Goal: Task Accomplishment & Management: Use online tool/utility

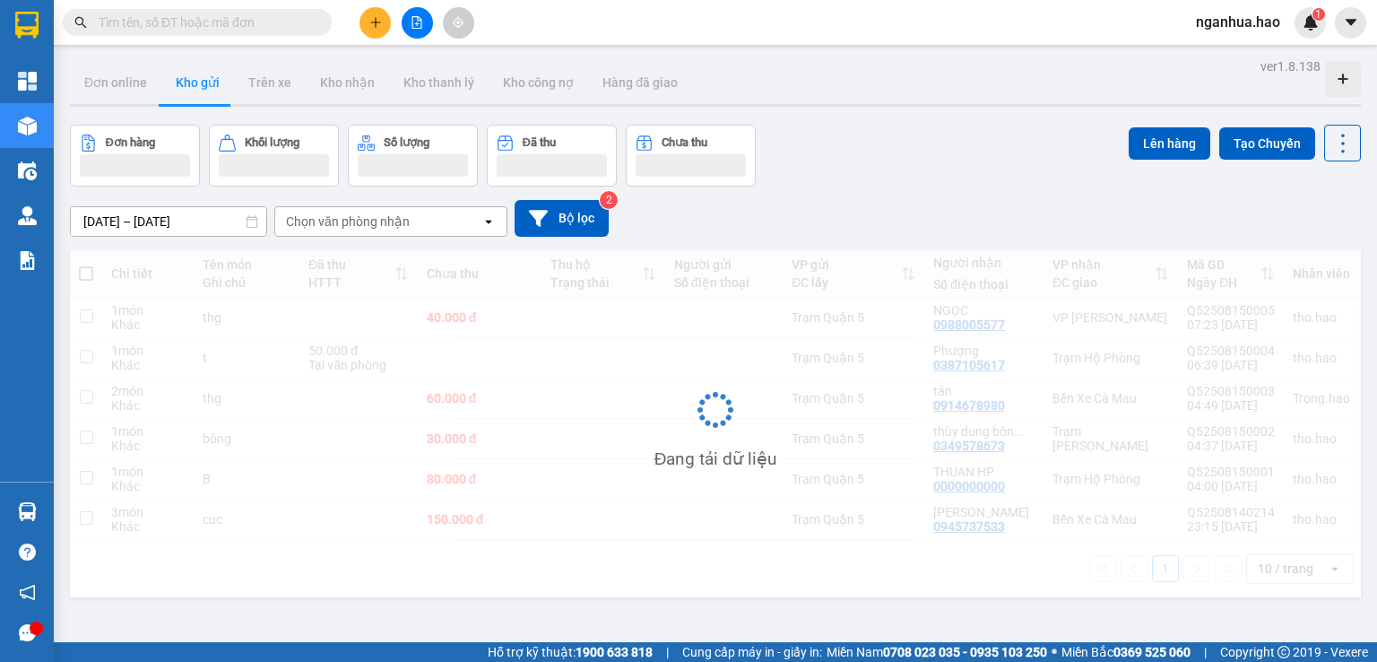
click at [265, 23] on input "text" at bounding box center [205, 23] width 212 height 20
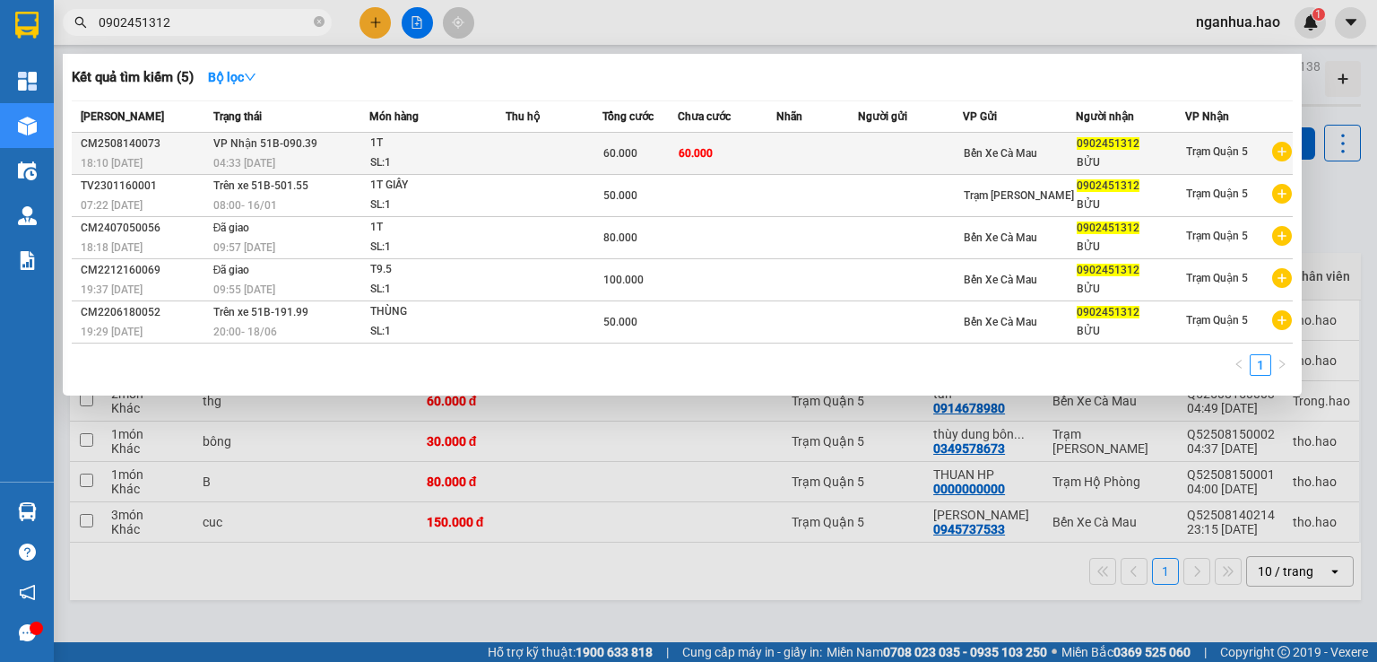
type input "0902451312"
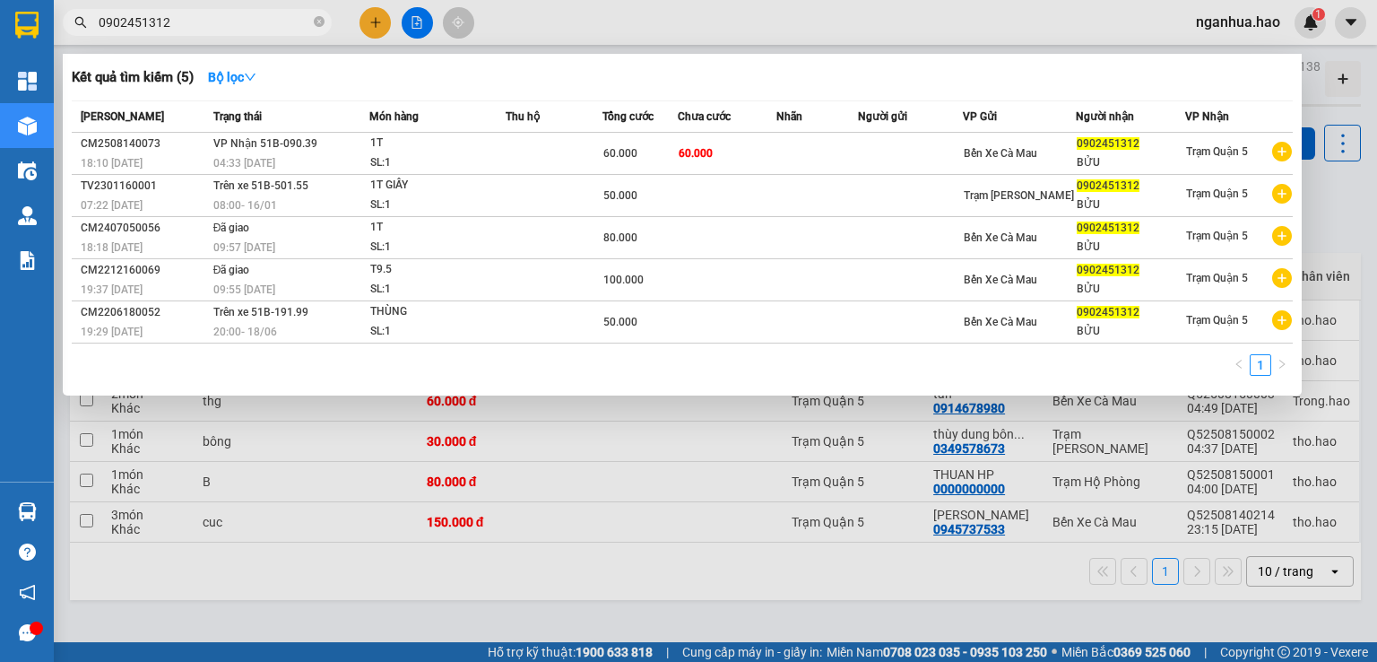
click at [336, 162] on div "04:33 - 15/08" at bounding box center [291, 163] width 156 height 20
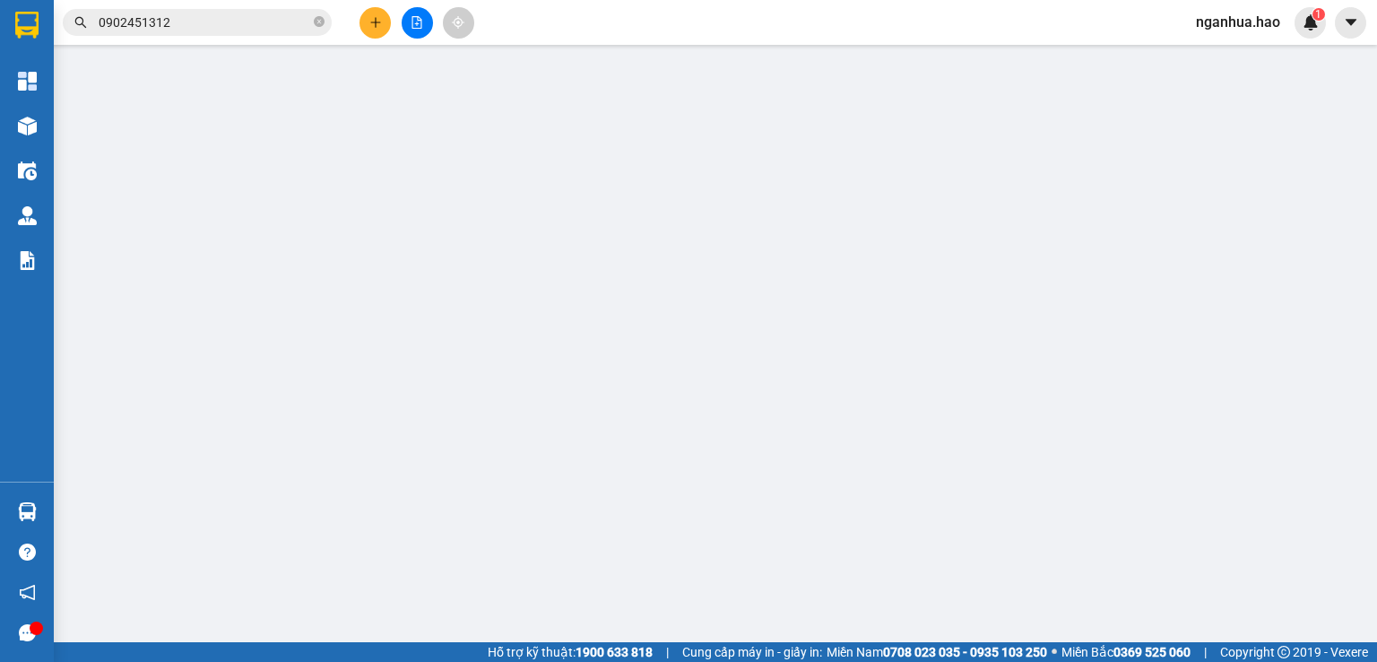
type input "0902451312"
type input "BỬU"
type input "60.000"
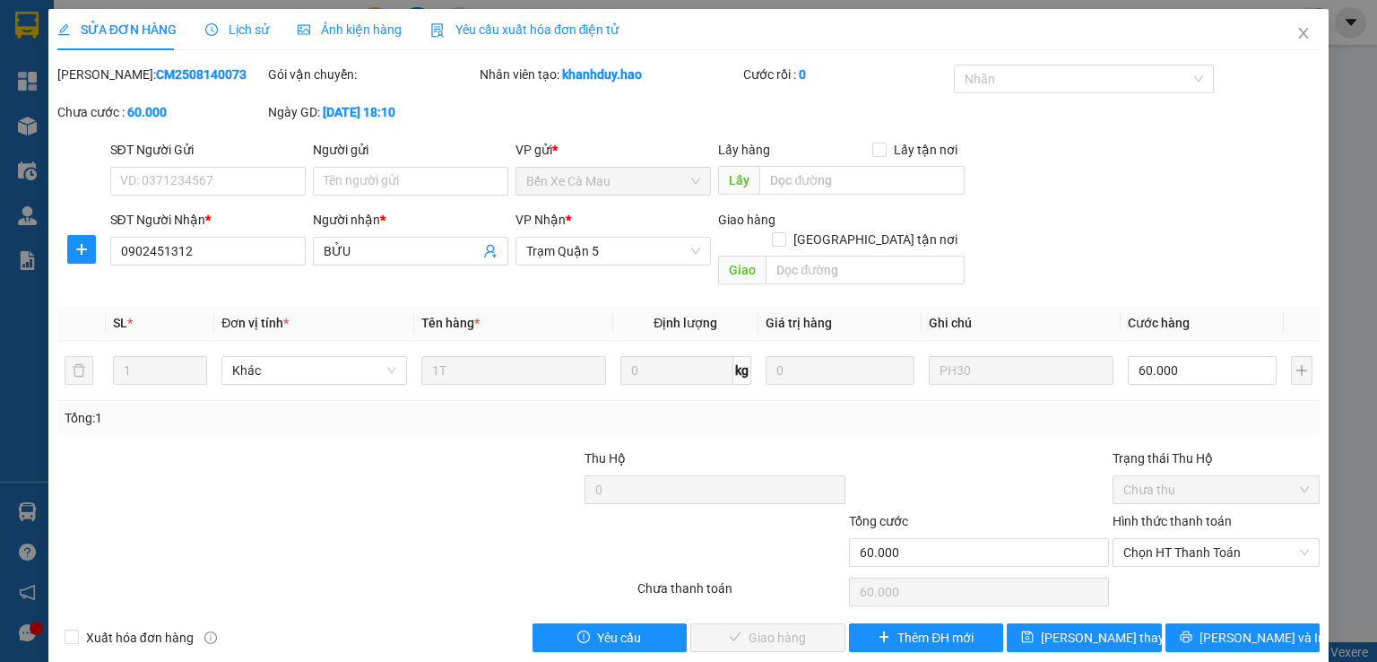
click at [330, 32] on span "Ảnh kiện hàng" at bounding box center [350, 29] width 104 height 14
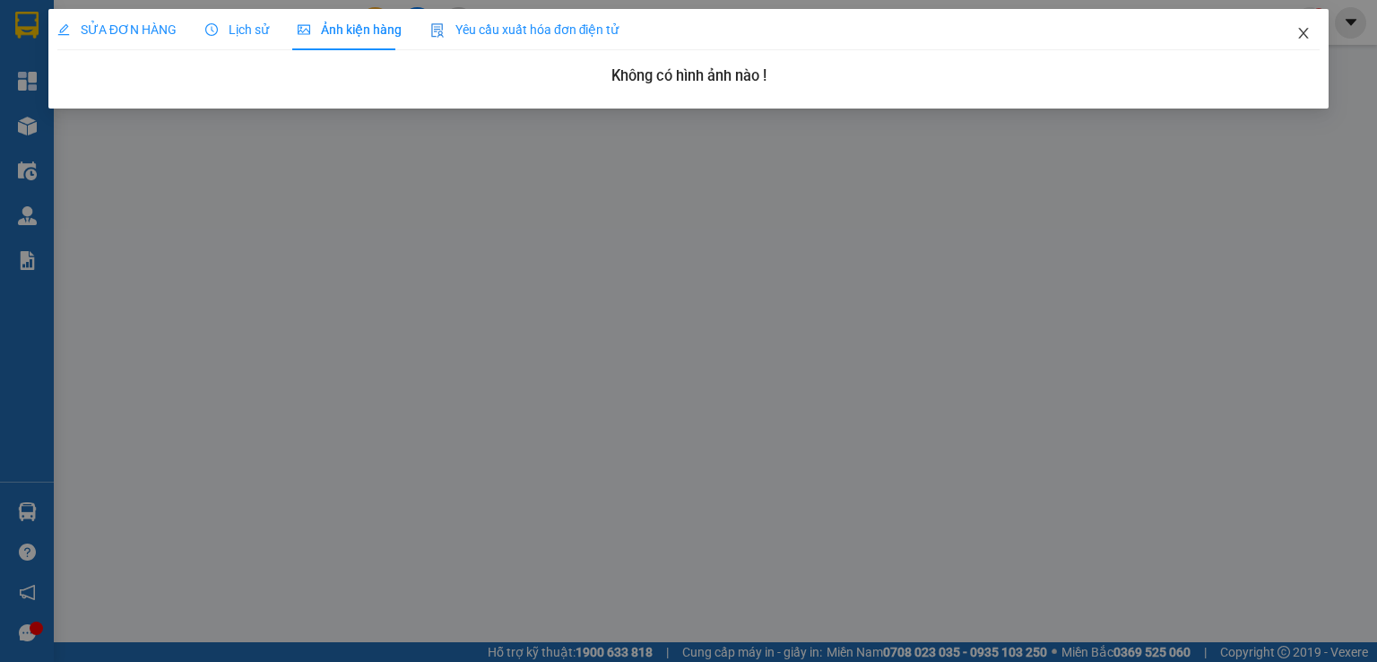
click at [1296, 30] on icon "close" at bounding box center [1303, 33] width 14 height 14
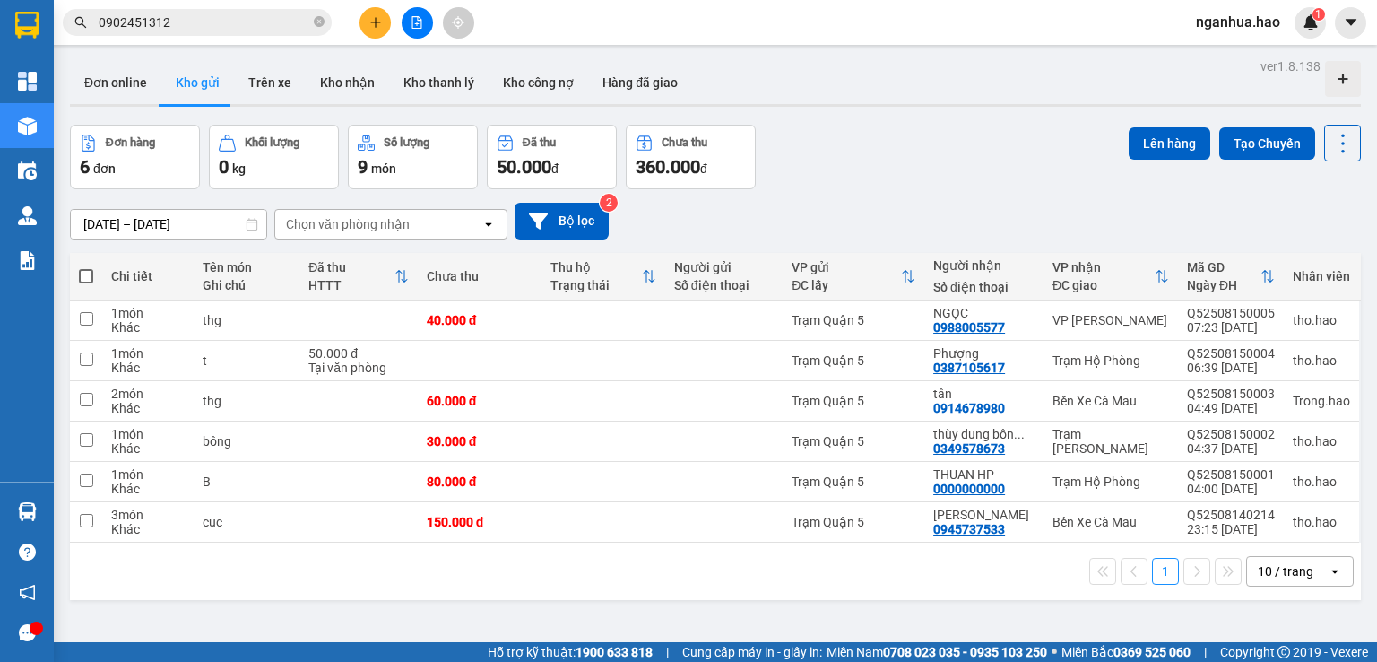
click at [205, 4] on div "Kết quả tìm kiếm ( 5 ) Bộ lọc Mã ĐH Trạng thái Món hàng Thu hộ Tổng cước Chưa c…" at bounding box center [688, 22] width 1377 height 45
click at [215, 10] on span "0902451312" at bounding box center [197, 22] width 269 height 27
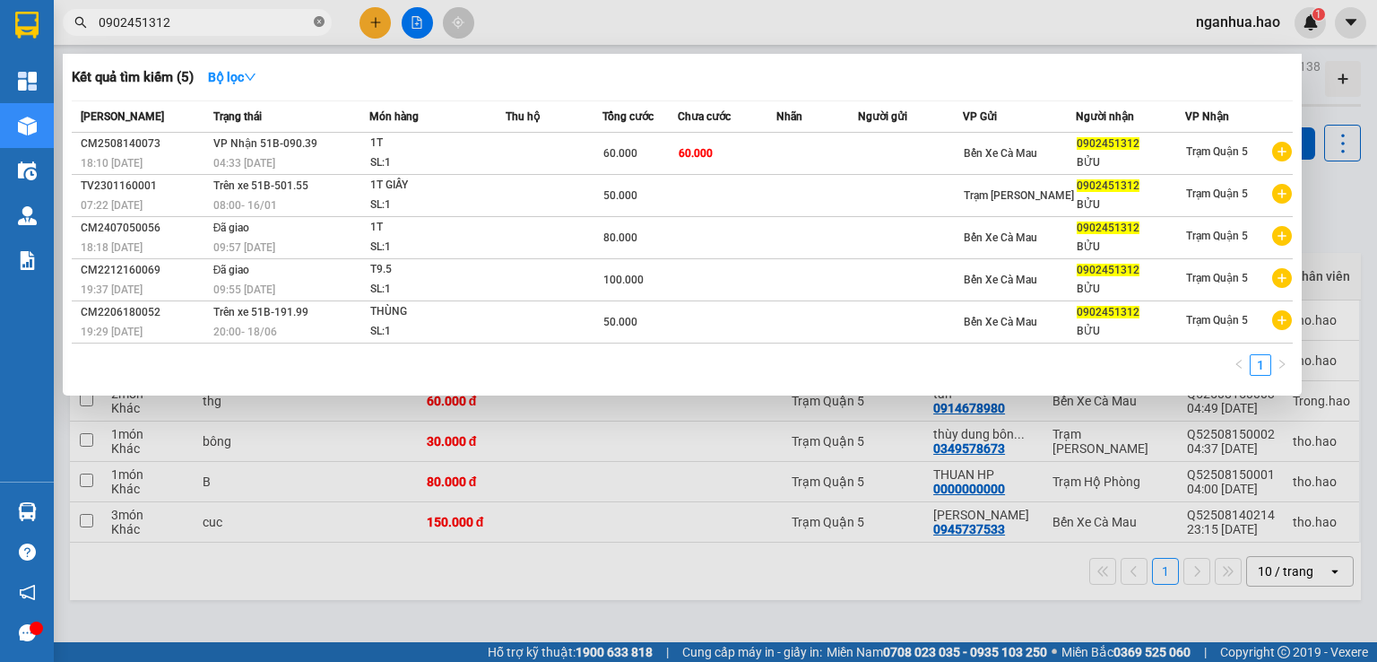
click at [321, 24] on icon "close-circle" at bounding box center [319, 21] width 11 height 11
